Goal: Information Seeking & Learning: Learn about a topic

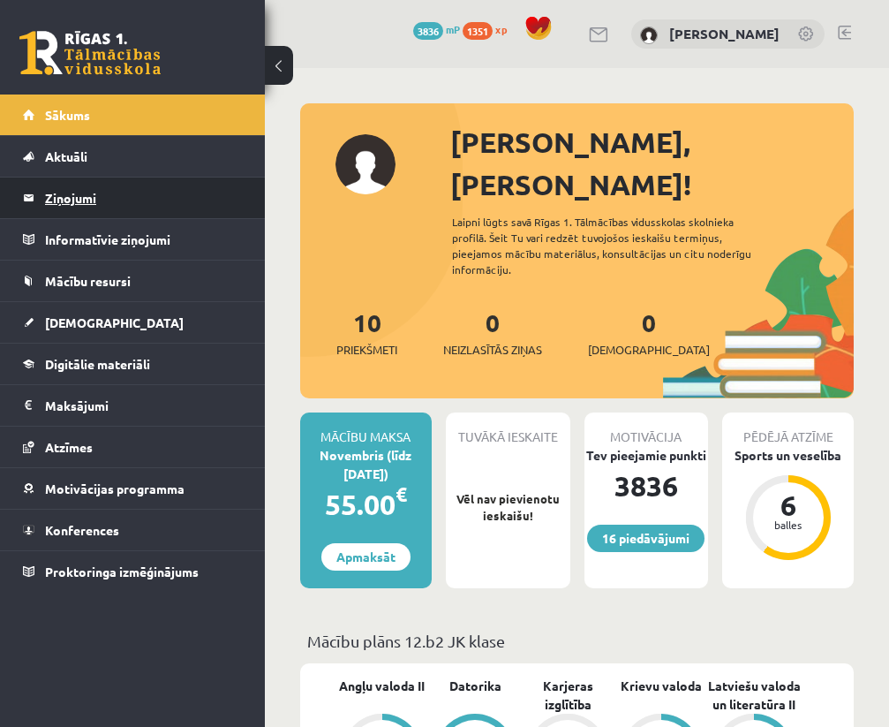
click at [108, 193] on legend "Ziņojumi 0" at bounding box center [144, 198] width 198 height 41
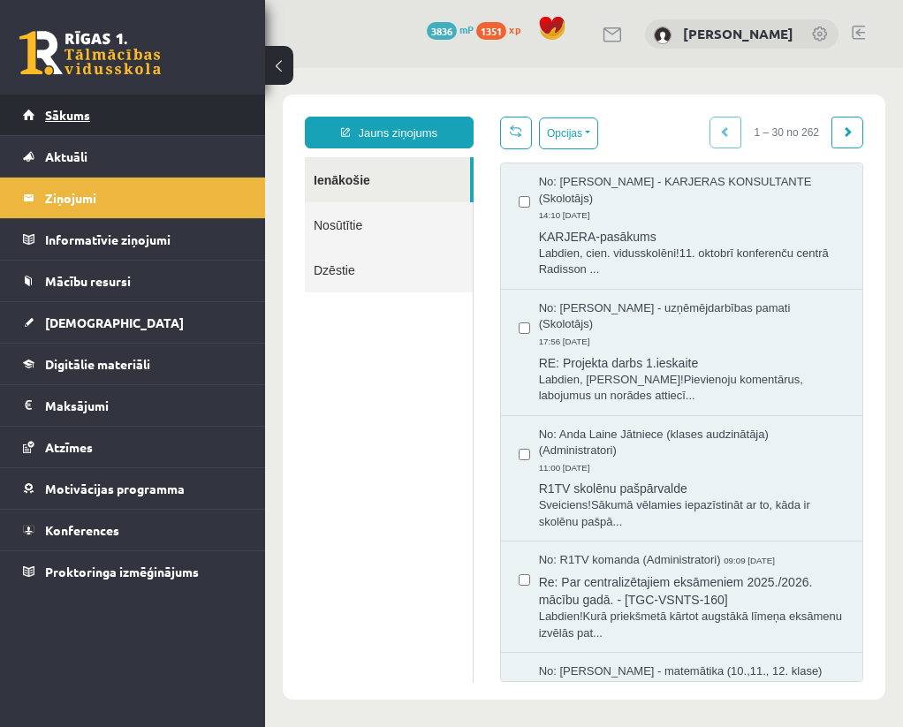
click at [100, 116] on link "Sākums" at bounding box center [133, 115] width 220 height 41
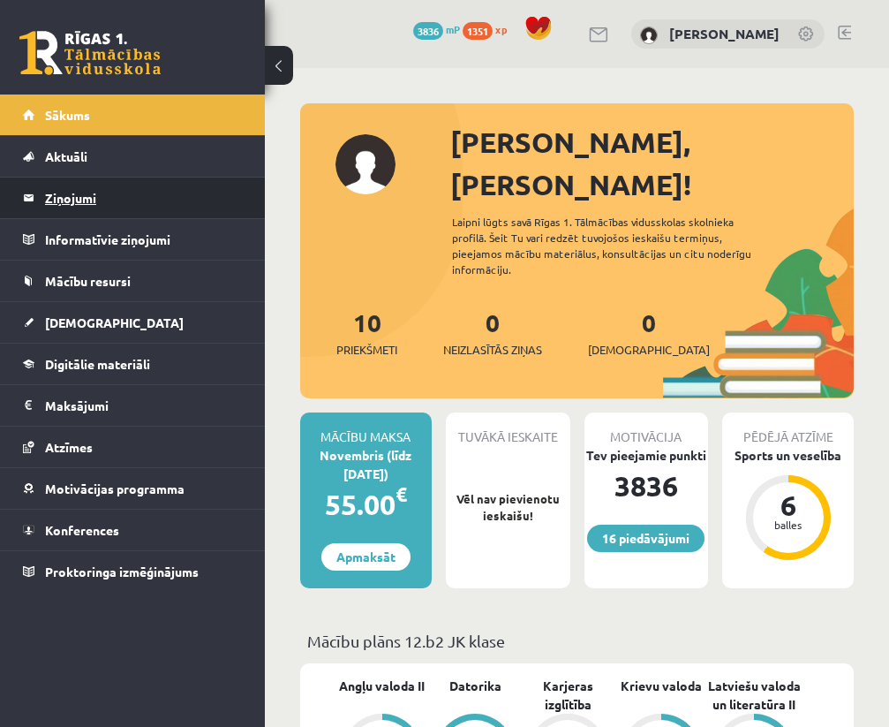
click at [163, 187] on legend "Ziņojumi 0" at bounding box center [144, 198] width 198 height 41
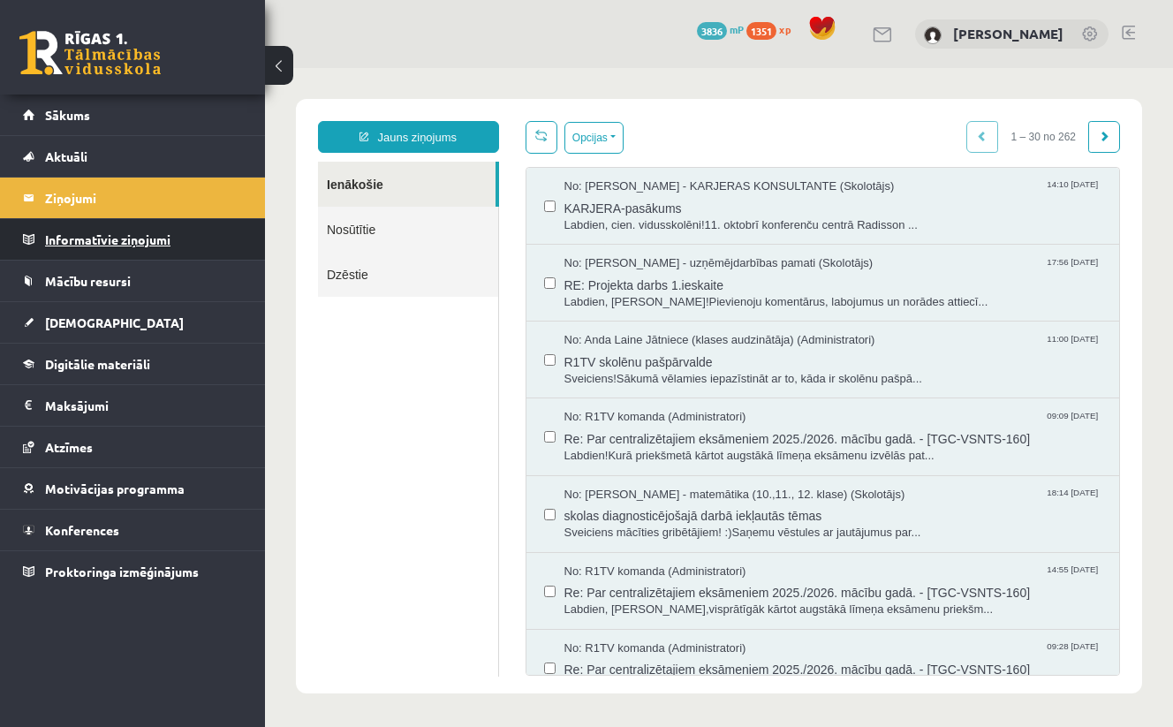
click at [122, 242] on legend "Informatīvie ziņojumi 0" at bounding box center [144, 239] width 198 height 41
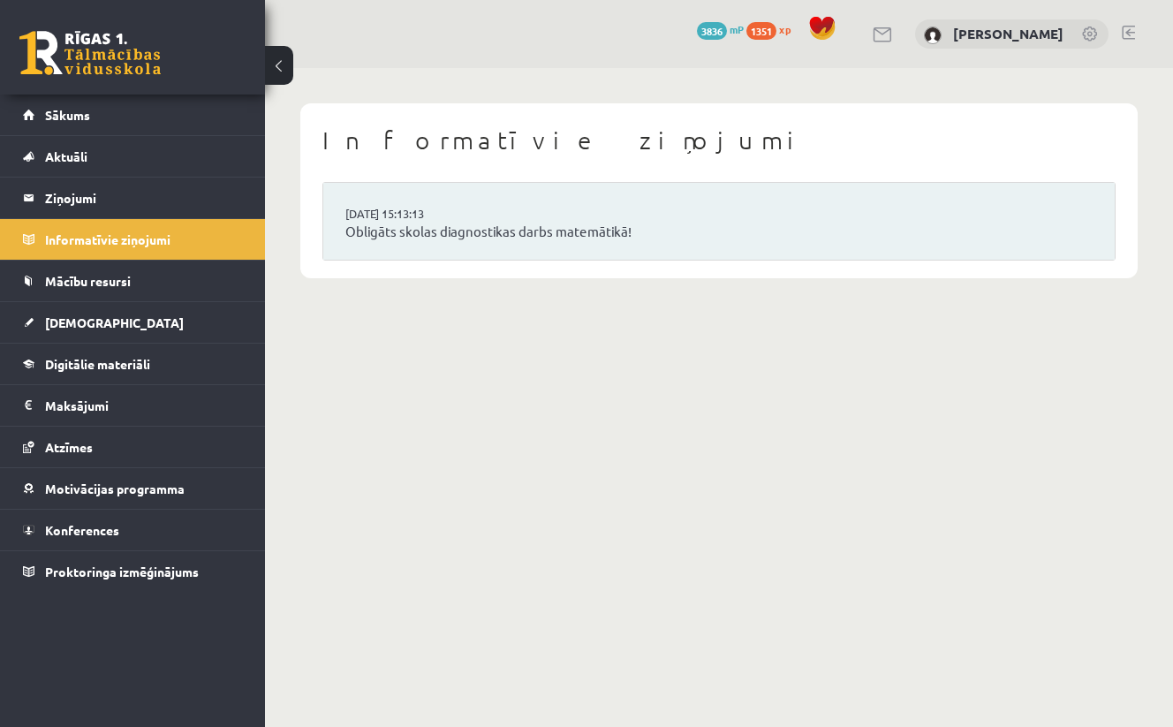
click at [560, 221] on li "14.10.2025 15:13:13 Obligāts skolas diagnostikas darbs matemātikā!" at bounding box center [718, 221] width 791 height 77
click at [547, 231] on link "Obligāts skolas diagnostikas darbs matemātikā!" at bounding box center [718, 232] width 747 height 20
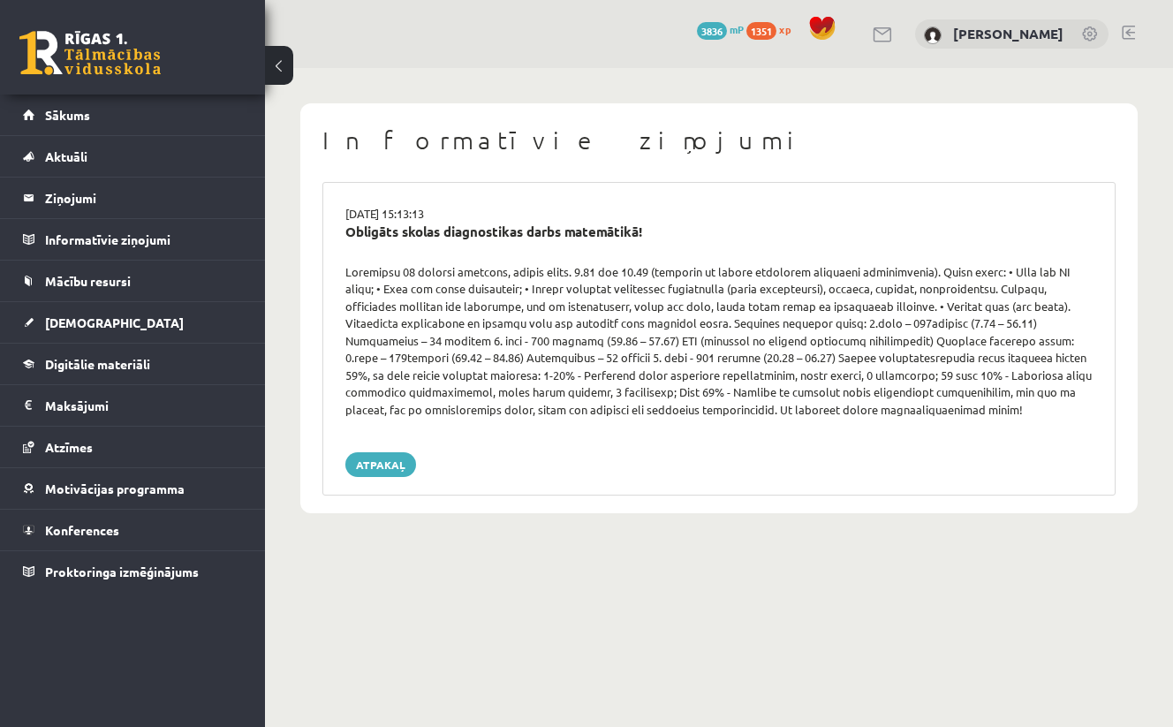
drag, startPoint x: 346, startPoint y: 261, endPoint x: 763, endPoint y: 251, distance: 417.1
click at [763, 251] on div "Obligāts skolas diagnostikas darbs matemātikā!" at bounding box center [719, 243] width 774 height 42
drag, startPoint x: 347, startPoint y: 269, endPoint x: 921, endPoint y: 259, distance: 574.3
click at [921, 259] on div "14.10.2025 15:13:13 Obligāts skolas diagnostikas darbs matemātikā! Atpakaļ" at bounding box center [718, 339] width 793 height 314
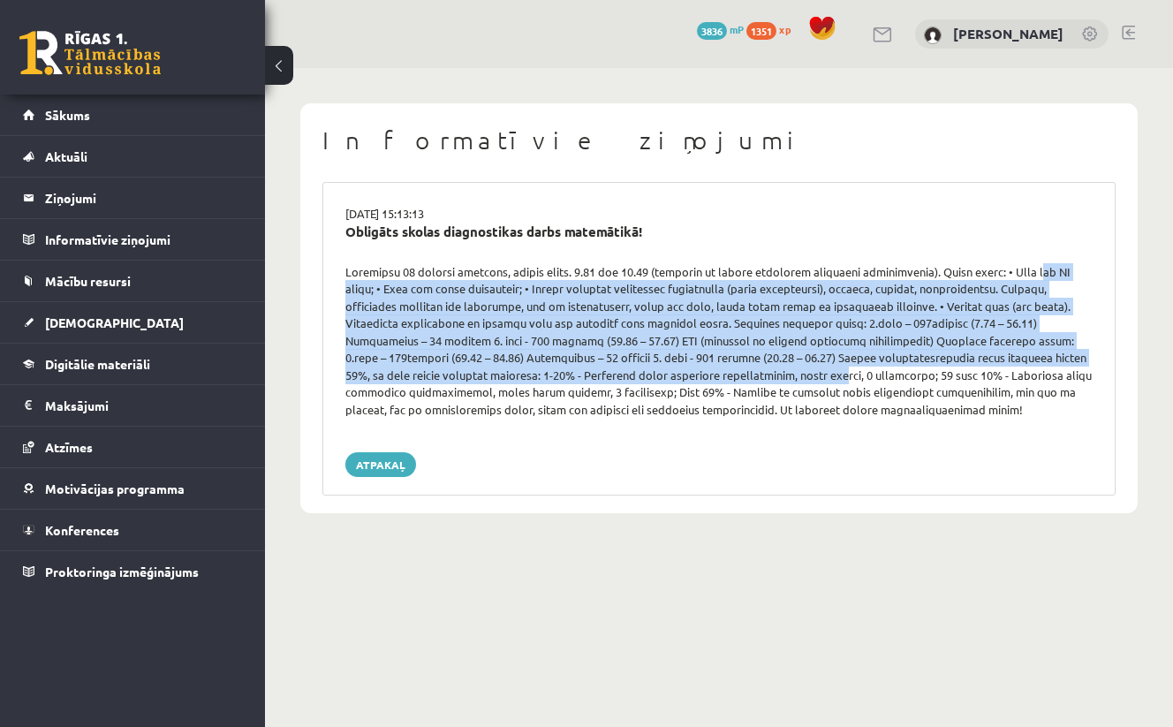
drag, startPoint x: 1026, startPoint y: 272, endPoint x: 690, endPoint y: 367, distance: 348.7
click at [690, 367] on div at bounding box center [719, 340] width 774 height 155
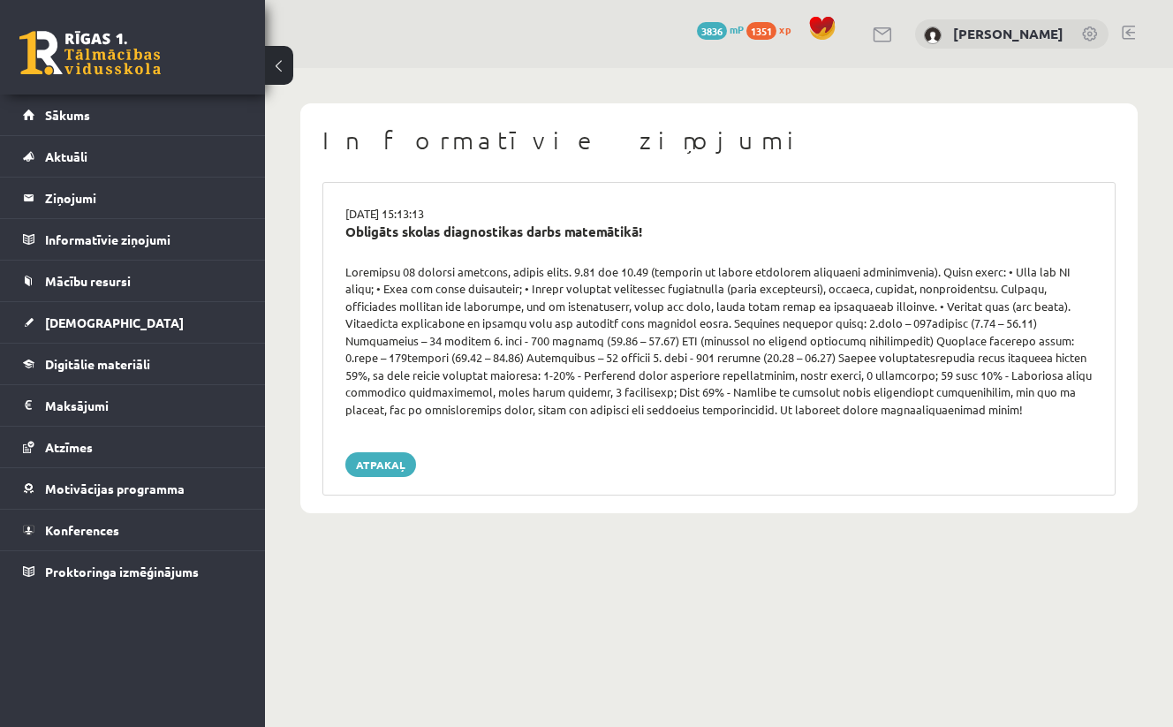
drag, startPoint x: 716, startPoint y: 397, endPoint x: 700, endPoint y: 394, distance: 17.2
click at [716, 397] on div at bounding box center [719, 340] width 774 height 155
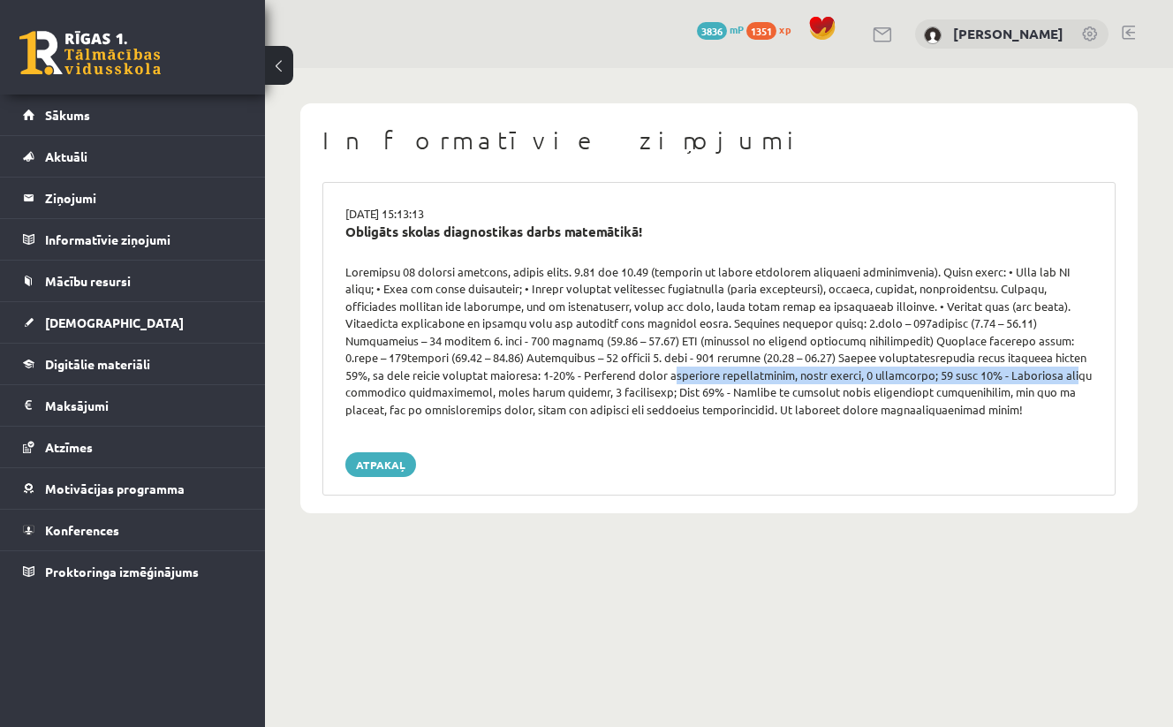
drag, startPoint x: 531, startPoint y: 372, endPoint x: 927, endPoint y: 382, distance: 396.7
click at [927, 382] on div at bounding box center [719, 340] width 774 height 155
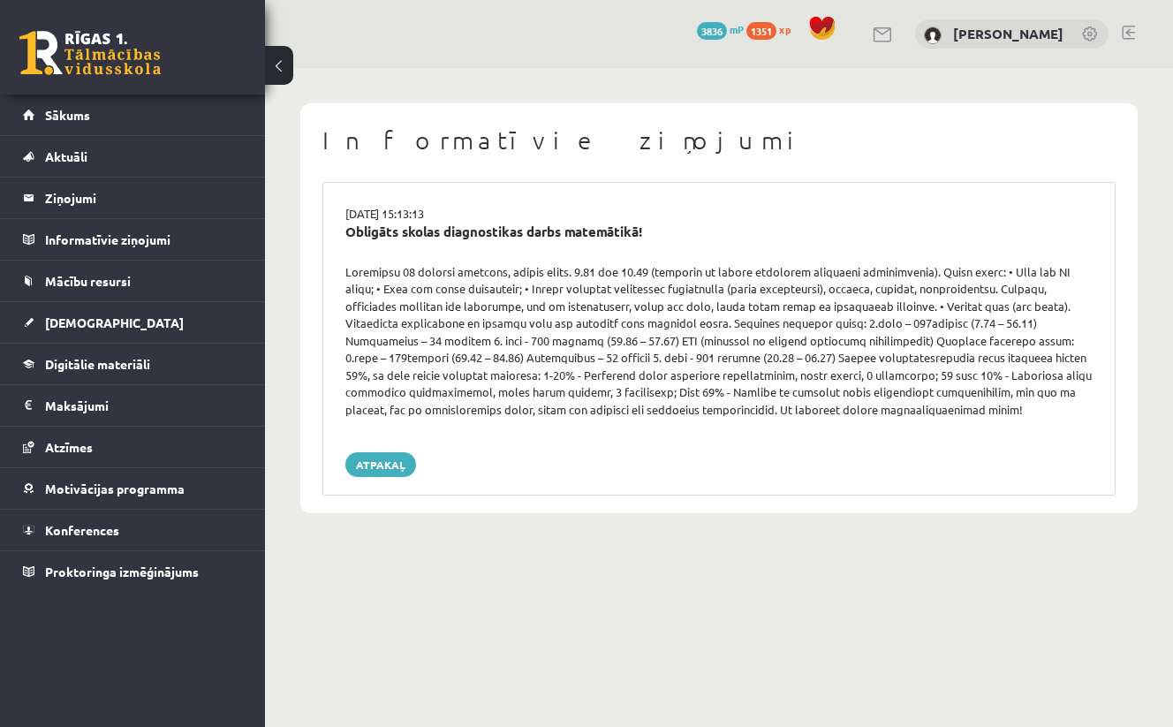
click at [723, 466] on div "Atpakaļ" at bounding box center [718, 464] width 747 height 25
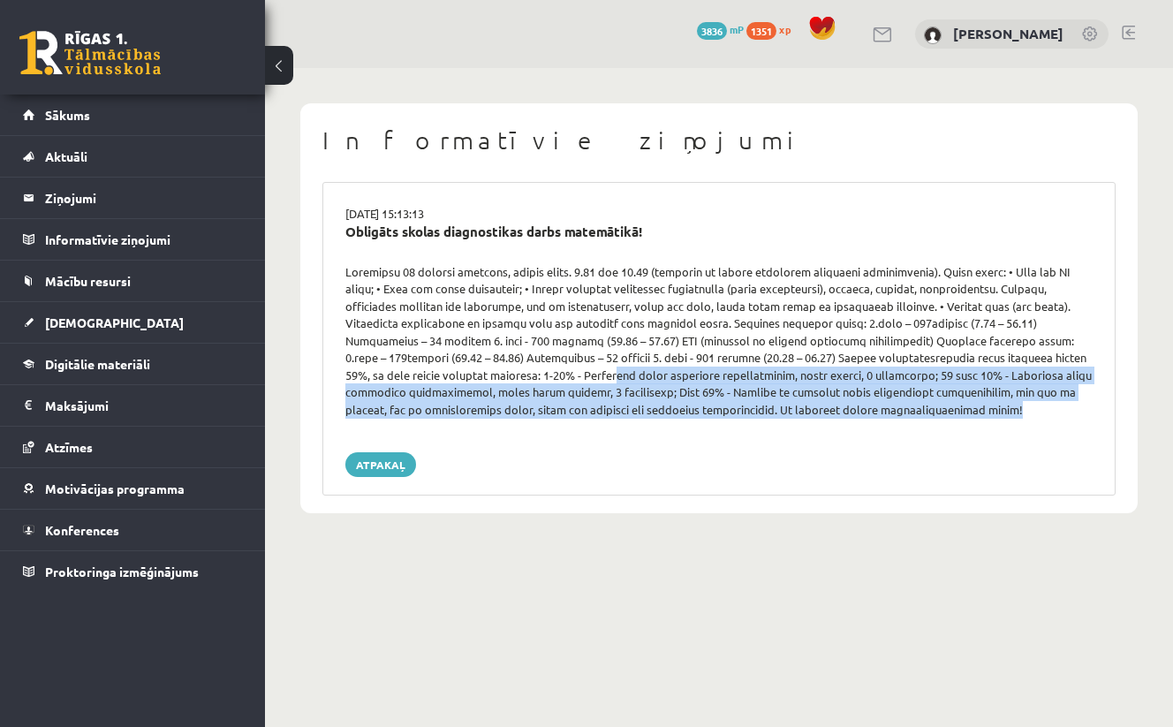
drag, startPoint x: 470, startPoint y: 372, endPoint x: 685, endPoint y: 420, distance: 220.1
click at [685, 420] on div "14.10.2025 15:13:13 Obligāts skolas diagnostikas darbs matemātikā! Atpakaļ" at bounding box center [718, 339] width 793 height 314
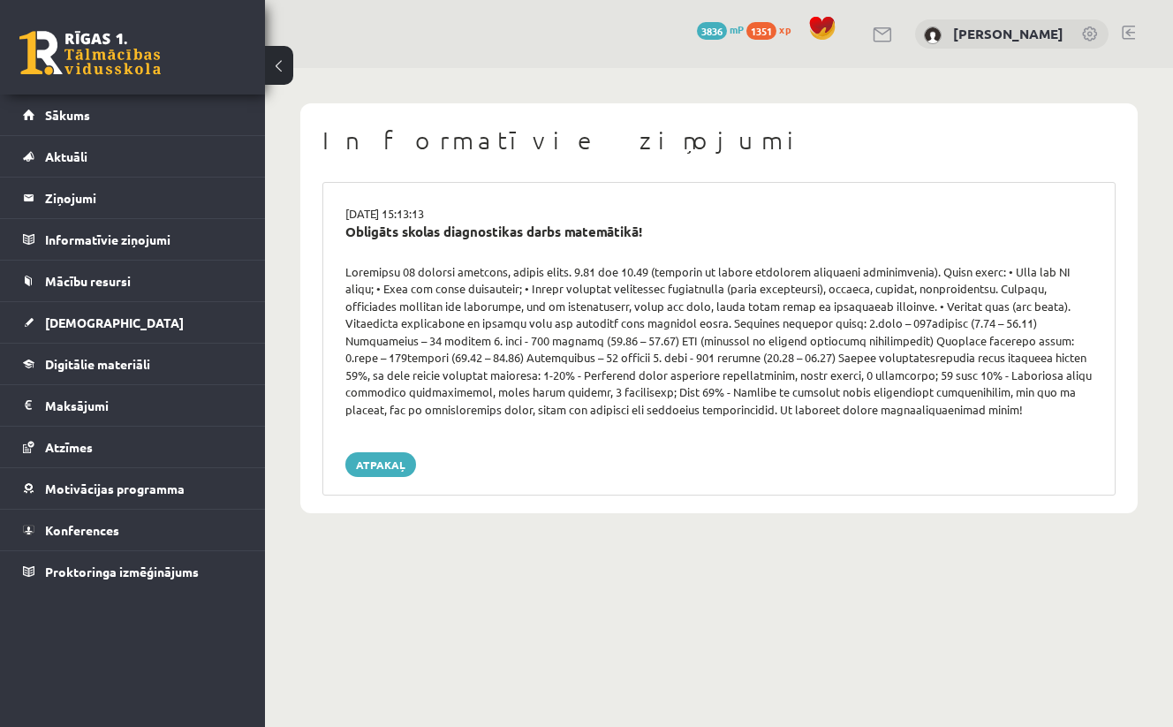
click at [602, 452] on div "Atpakaļ" at bounding box center [718, 464] width 747 height 25
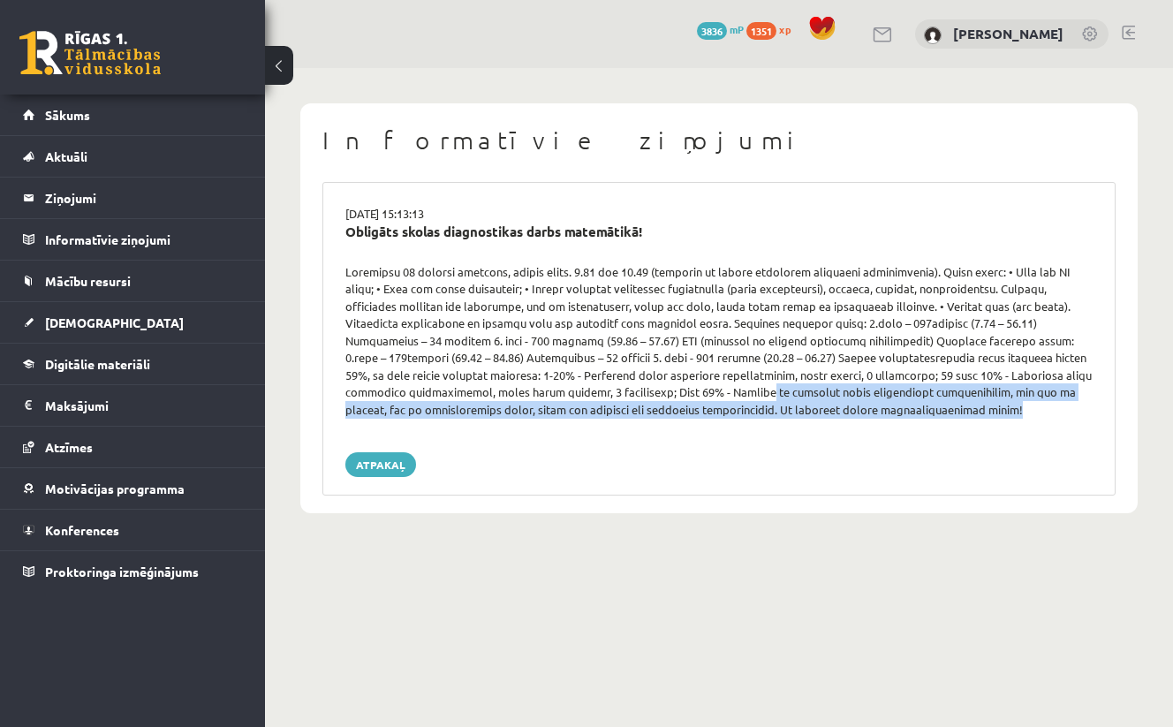
drag, startPoint x: 604, startPoint y: 392, endPoint x: 967, endPoint y: 422, distance: 364.3
click at [967, 421] on div "14.10.2025 15:13:13 Obligāts skolas diagnostikas darbs matemātikā! Atpakaļ" at bounding box center [718, 339] width 793 height 314
click at [967, 422] on div "14.10.2025 15:13:13 Obligāts skolas diagnostikas darbs matemātikā! Atpakaļ" at bounding box center [718, 339] width 793 height 314
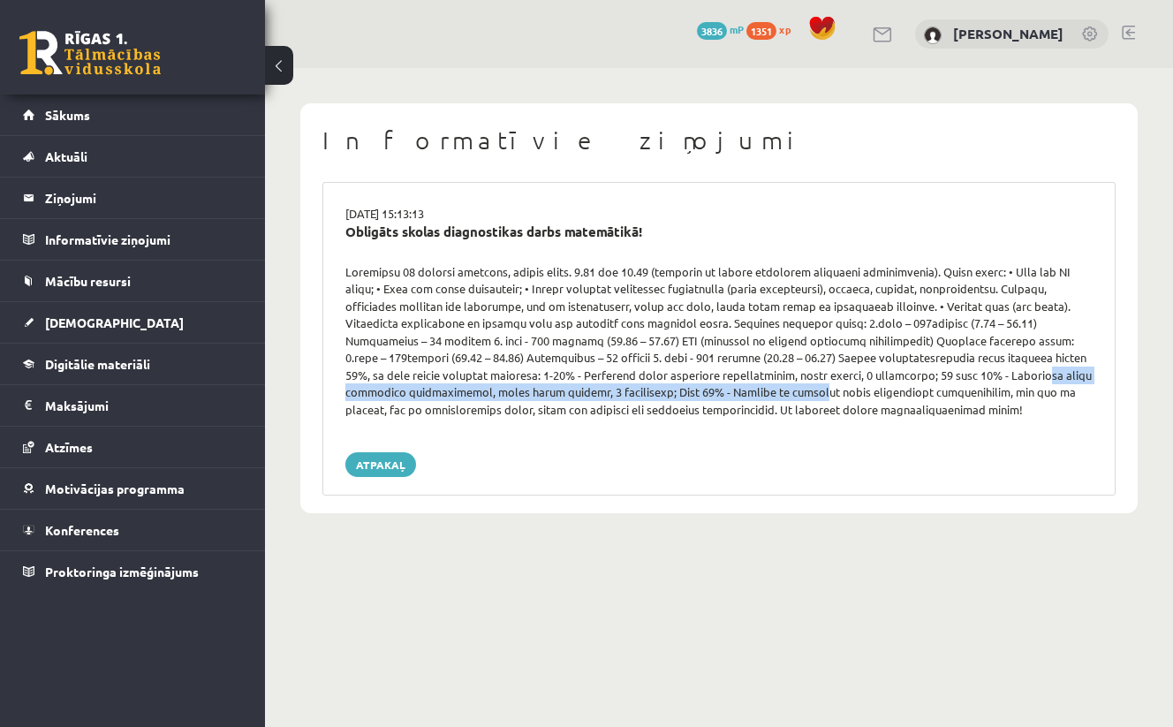
drag, startPoint x: 898, startPoint y: 367, endPoint x: 656, endPoint y: 387, distance: 242.8
click at [656, 387] on div at bounding box center [719, 340] width 774 height 155
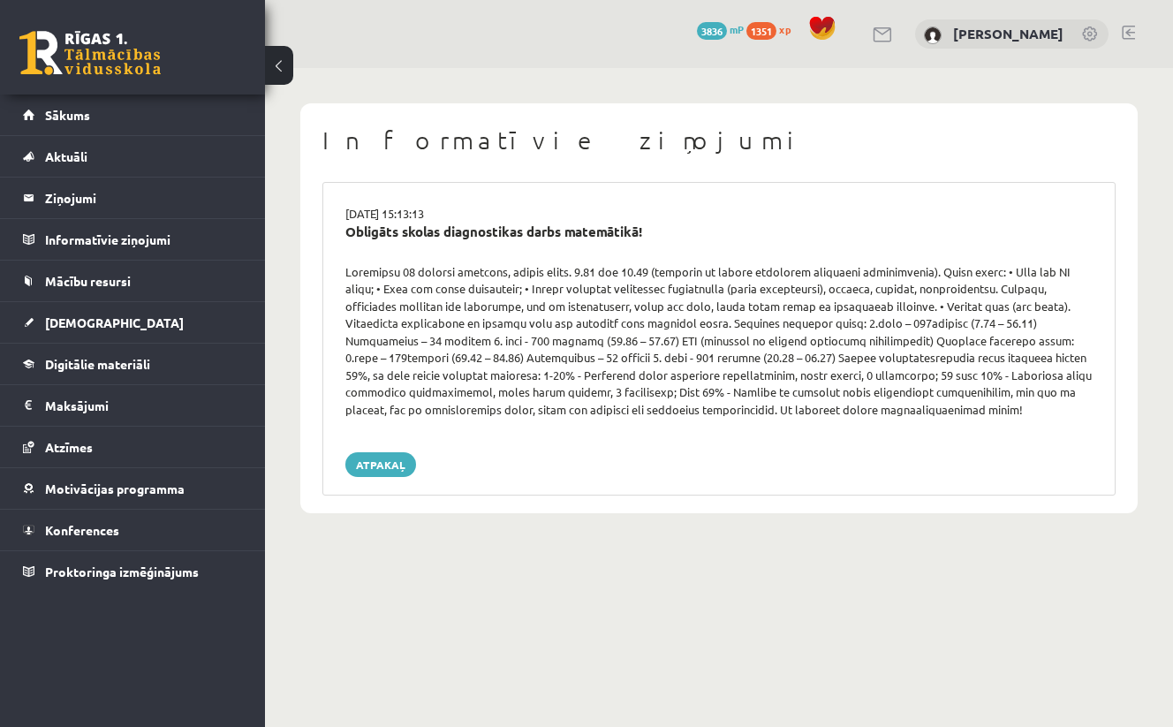
drag, startPoint x: 636, startPoint y: 375, endPoint x: 607, endPoint y: 380, distance: 29.5
click at [636, 375] on div at bounding box center [719, 340] width 774 height 155
drag, startPoint x: 516, startPoint y: 367, endPoint x: 719, endPoint y: 373, distance: 203.2
click at [719, 373] on div at bounding box center [719, 340] width 774 height 155
drag, startPoint x: 787, startPoint y: 369, endPoint x: 800, endPoint y: 418, distance: 50.4
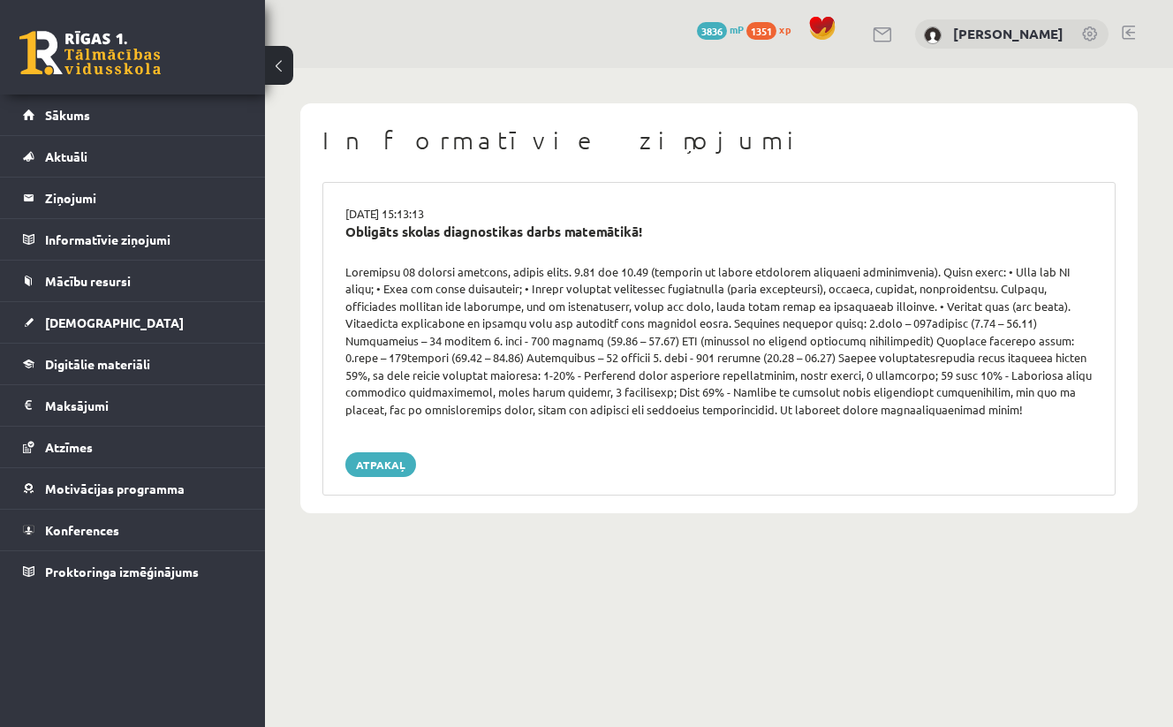
click at [787, 370] on div at bounding box center [719, 340] width 774 height 155
click at [150, 333] on link "[DEMOGRAPHIC_DATA]" at bounding box center [133, 322] width 220 height 41
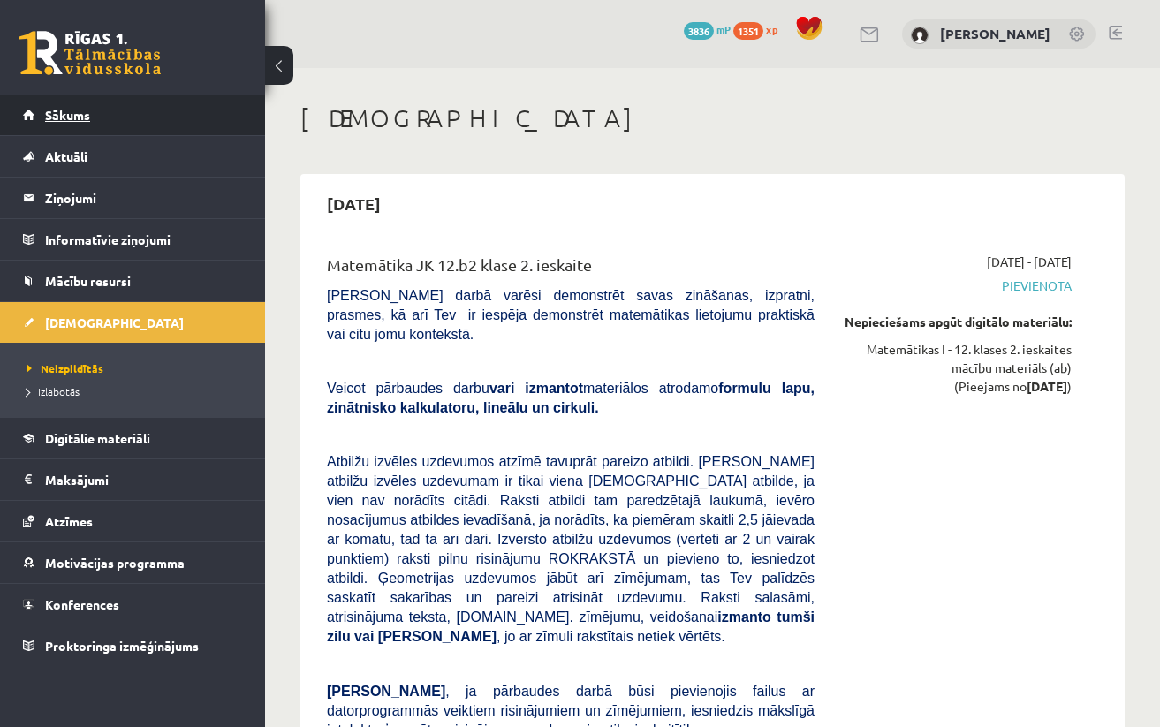
click at [149, 124] on link "Sākums" at bounding box center [133, 115] width 220 height 41
